Goal: Task Accomplishment & Management: Manage account settings

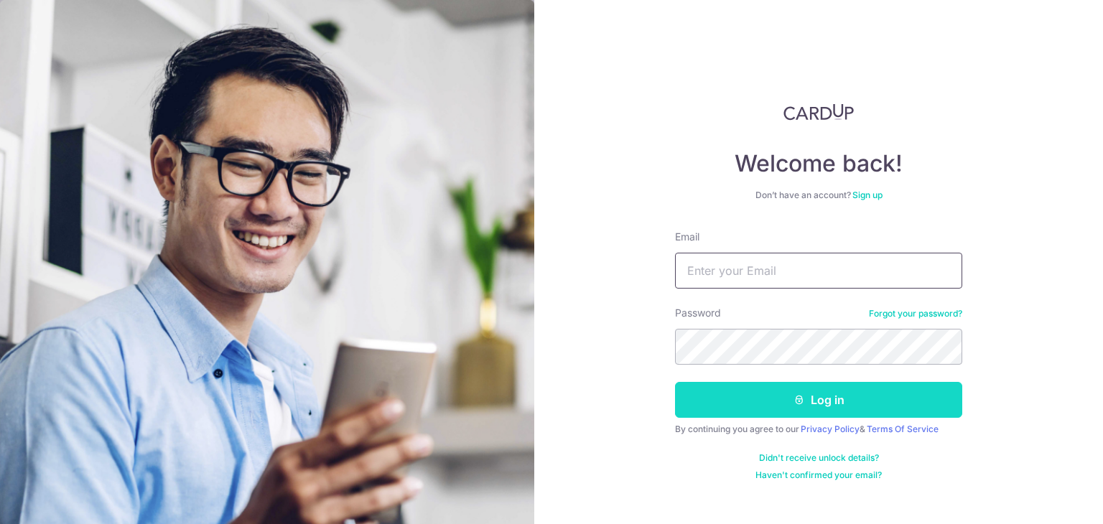
type input "[EMAIL_ADDRESS][DOMAIN_NAME]"
click at [789, 417] on button "Log in" at bounding box center [818, 400] width 287 height 36
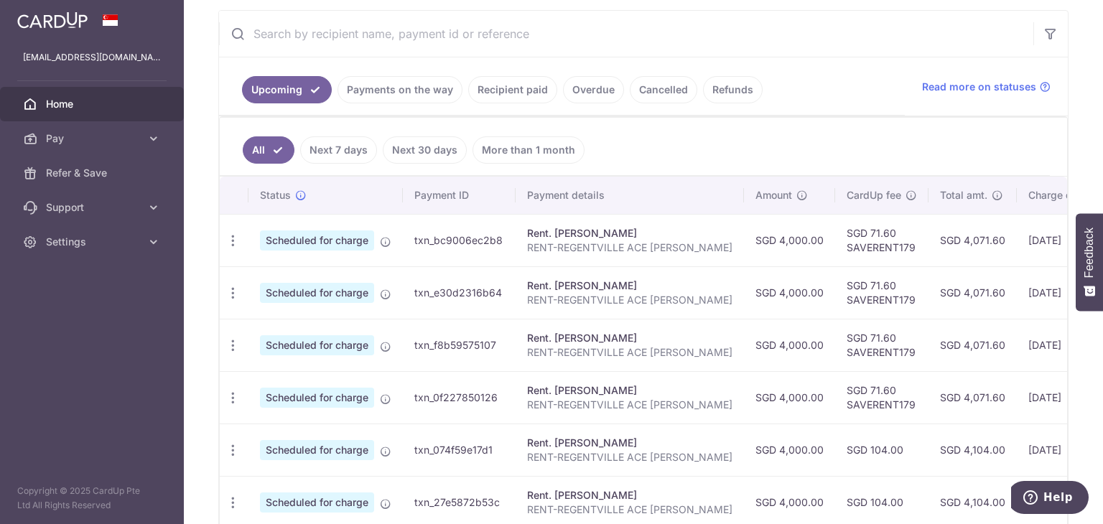
scroll to position [287, 0]
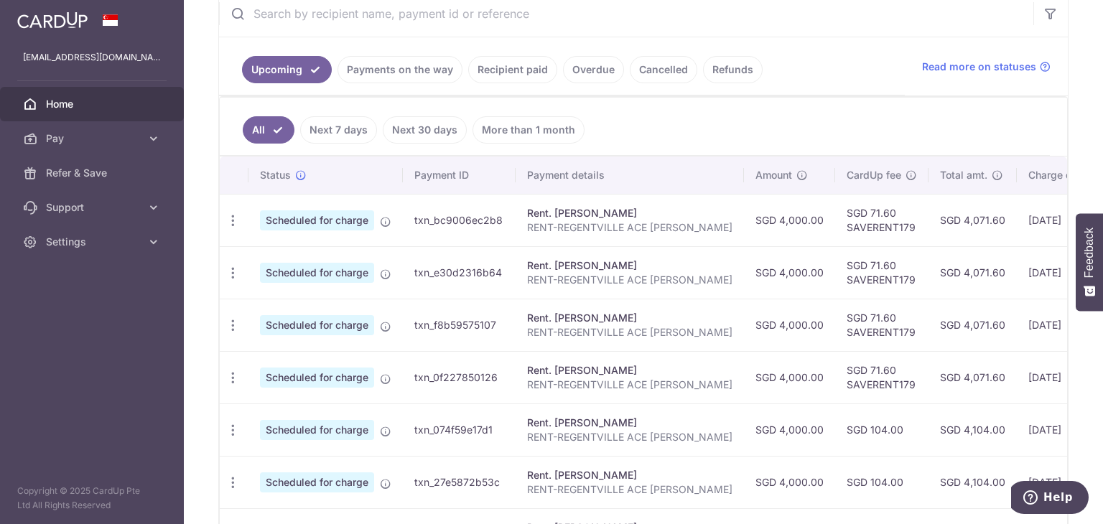
click at [417, 67] on link "Payments on the way" at bounding box center [400, 69] width 125 height 27
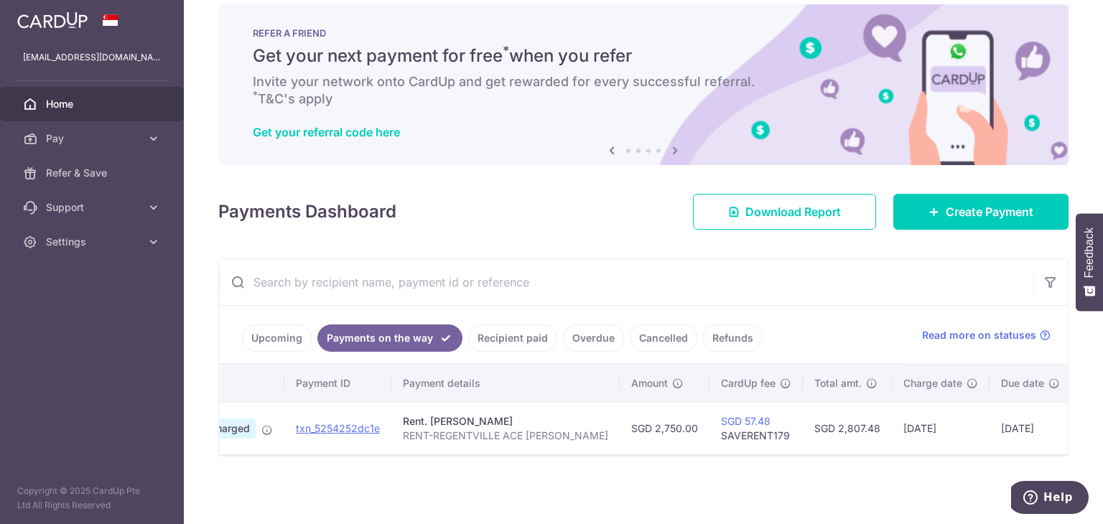
scroll to position [24, 0]
